Goal: Information Seeking & Learning: Learn about a topic

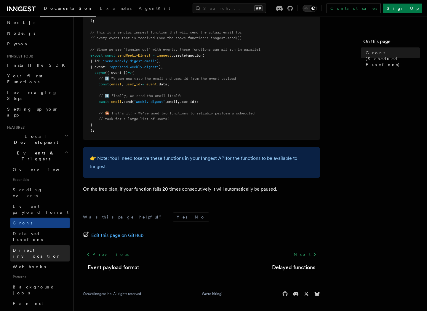
scroll to position [31, 0]
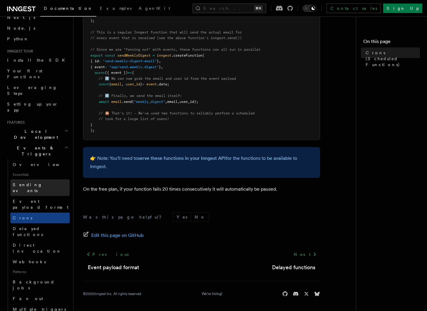
click at [43, 179] on link "Sending events" at bounding box center [39, 187] width 59 height 17
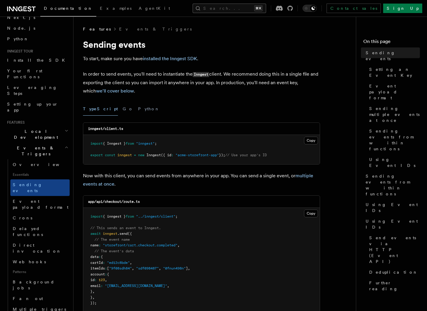
click at [215, 9] on button "Search... ⌘K" at bounding box center [230, 8] width 74 height 9
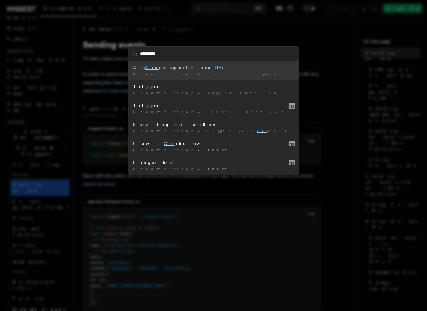
type input "**********"
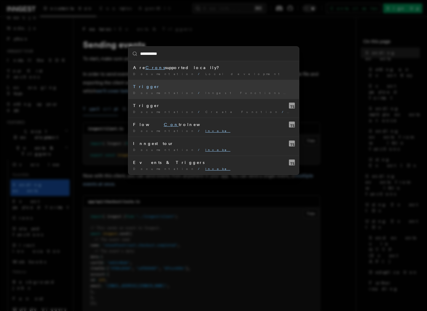
click at [222, 96] on li "Trigger Documentation / Inngest Functions / Anatomy of an Inngest function /" at bounding box center [213, 89] width 171 height 19
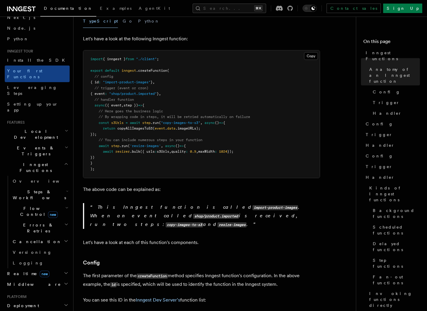
scroll to position [128, 0]
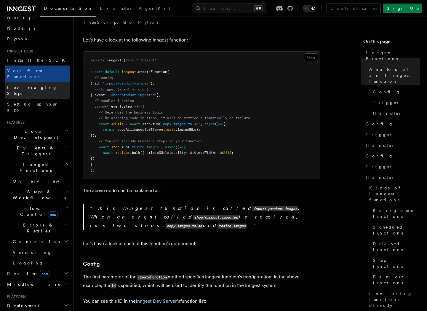
click at [38, 85] on link "Leveraging Steps" at bounding box center [37, 90] width 65 height 17
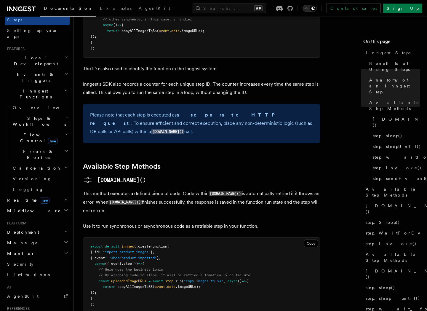
scroll to position [104, 0]
click at [40, 237] on h2 "Manage" at bounding box center [37, 242] width 65 height 11
click at [41, 237] on h2 "Manage" at bounding box center [37, 242] width 65 height 11
click at [53, 237] on h2 "Manage" at bounding box center [37, 242] width 65 height 11
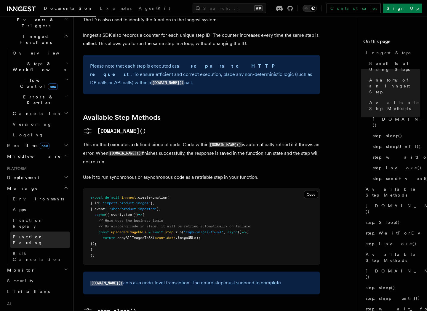
scroll to position [159, 0]
click at [66, 267] on icon "button" at bounding box center [66, 269] width 5 height 5
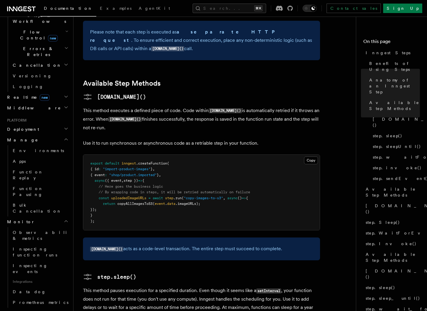
scroll to position [211, 0]
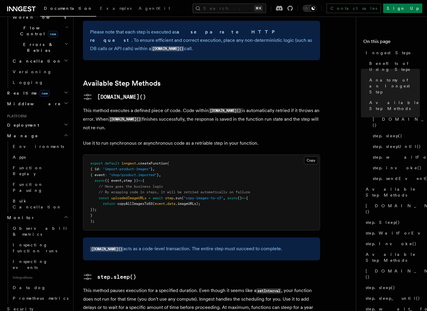
click at [63, 212] on h2 "Monitor" at bounding box center [37, 217] width 65 height 11
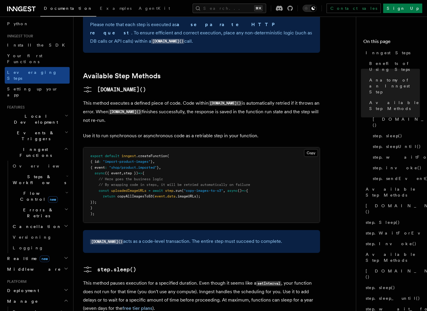
scroll to position [0, 0]
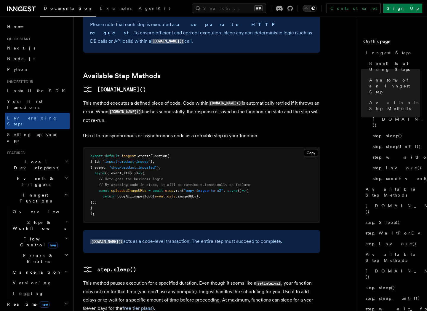
click at [66, 177] on icon "button" at bounding box center [67, 177] width 2 height 1
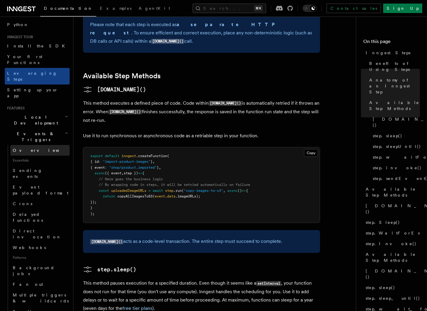
scroll to position [46, 0]
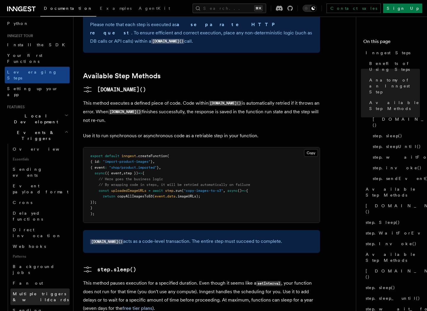
click at [40, 292] on span "Multiple triggers & wildcards" at bounding box center [41, 297] width 56 height 11
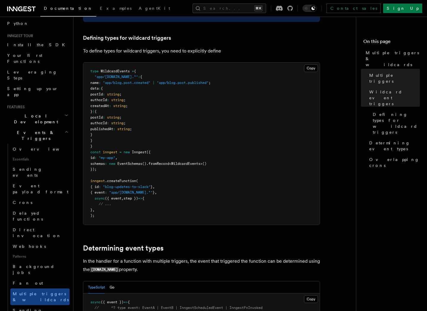
scroll to position [365, 0]
